Goal: Task Accomplishment & Management: Manage account settings

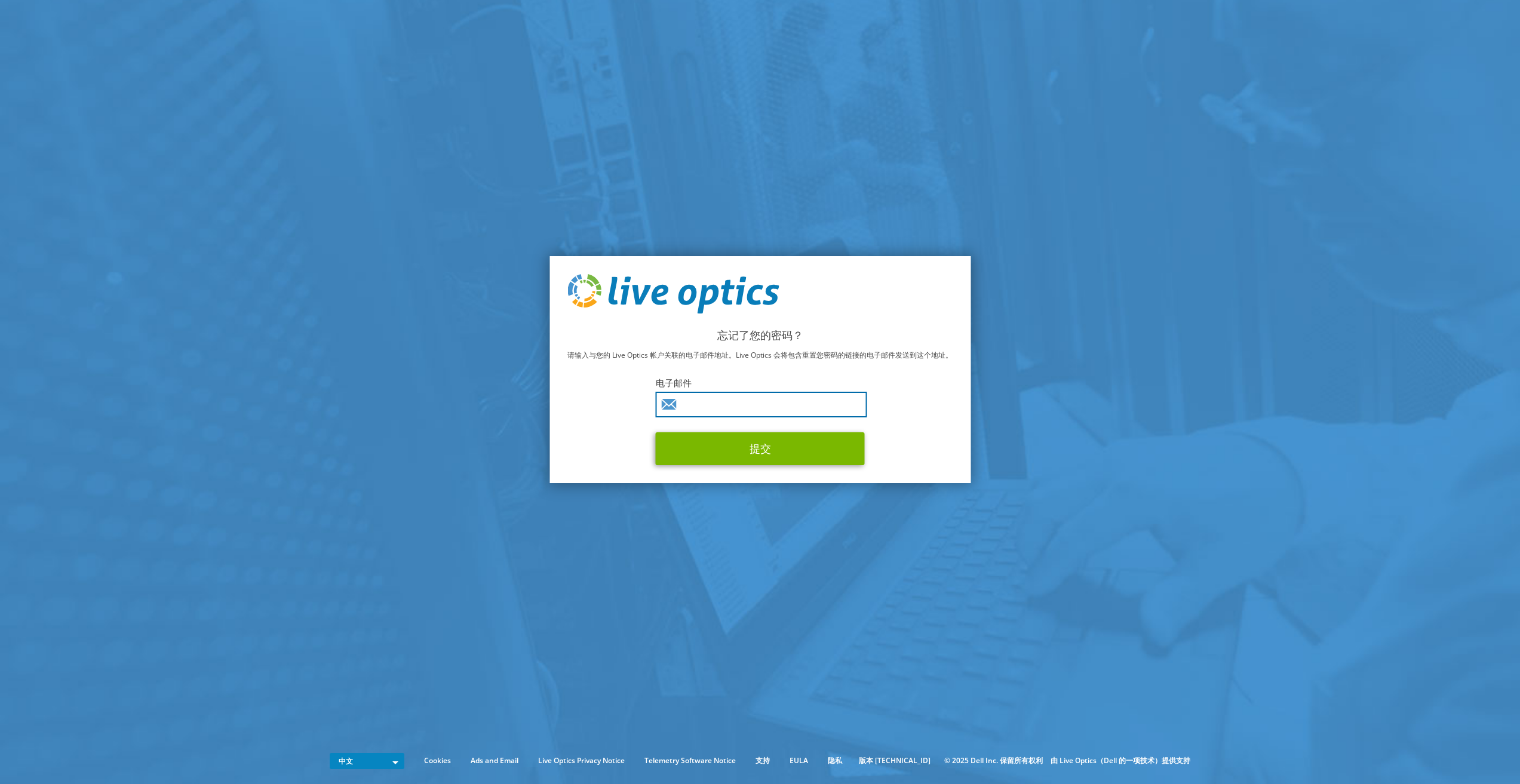
click at [735, 412] on input "text" at bounding box center [761, 404] width 212 height 26
click at [738, 410] on input "text" at bounding box center [761, 404] width 212 height 26
type input "[DOMAIN_NAME][EMAIL_ADDRESS][DOMAIN_NAME]"
click at [744, 448] on button "提交" at bounding box center [760, 448] width 209 height 33
